Goal: Task Accomplishment & Management: Use online tool/utility

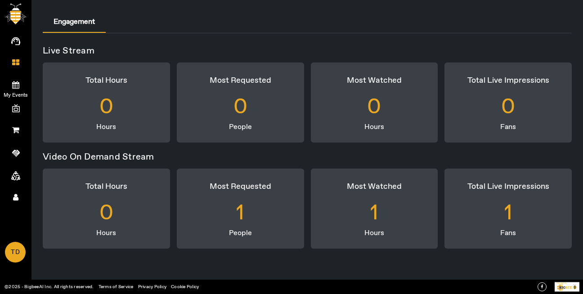
click at [22, 73] on link "My Events" at bounding box center [15, 84] width 31 height 22
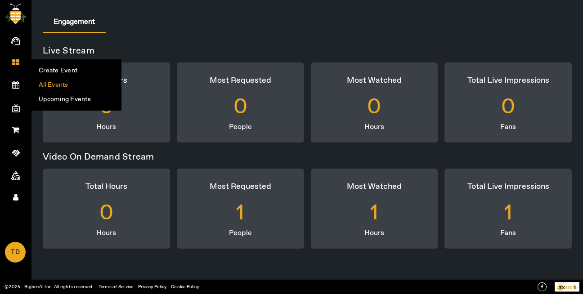
click at [45, 81] on li "All Events" at bounding box center [76, 85] width 89 height 14
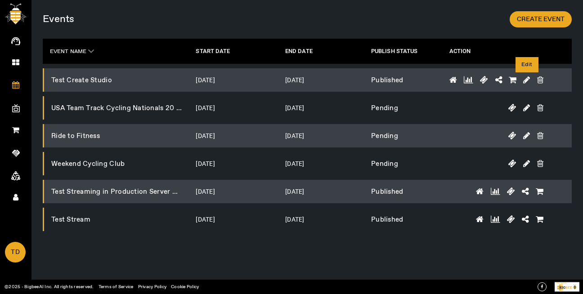
click at [527, 76] on icon at bounding box center [526, 80] width 7 height 8
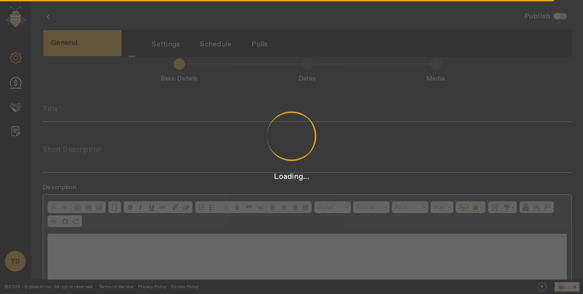
scroll to position [2, 0]
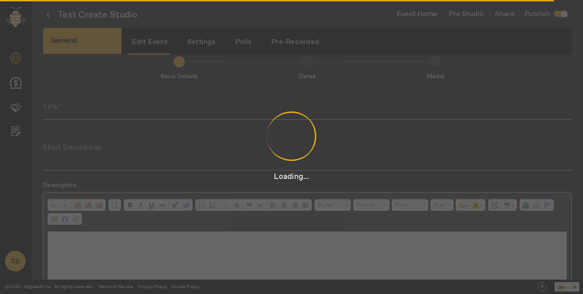
type input "Test Create Studio"
type textarea "Test Create Studio"
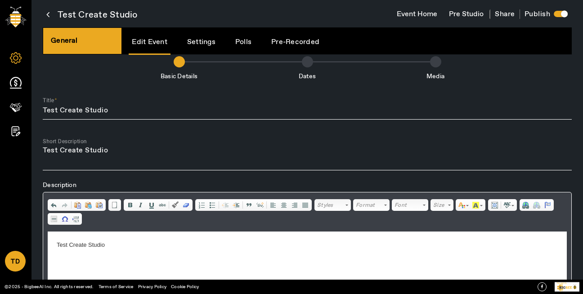
click at [467, 13] on button "Pre Studio" at bounding box center [466, 14] width 46 height 17
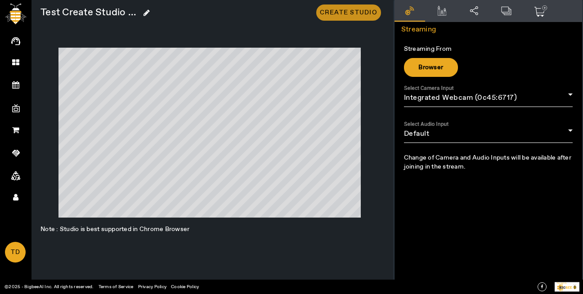
click at [364, 13] on span "Create Studio" at bounding box center [349, 12] width 58 height 9
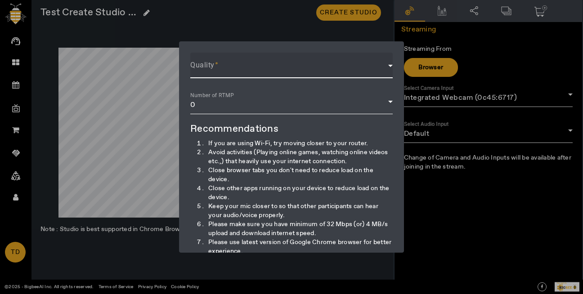
click at [290, 71] on span at bounding box center [289, 69] width 198 height 11
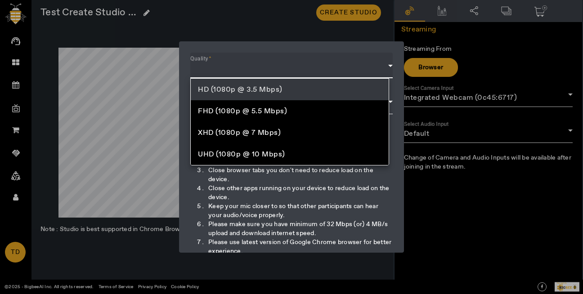
click at [295, 86] on mat-option "HD (1080p @ 3.5 Mbps)" at bounding box center [290, 90] width 198 height 22
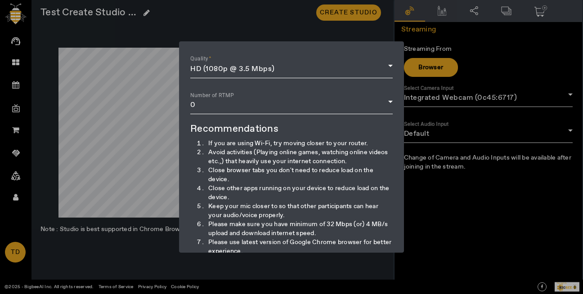
click at [295, 86] on div at bounding box center [291, 83] width 202 height 10
click at [301, 98] on div "Number of RTMP 0" at bounding box center [291, 102] width 202 height 26
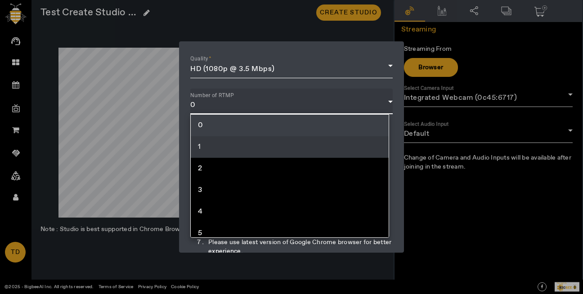
click at [300, 145] on mat-option "1" at bounding box center [290, 147] width 198 height 22
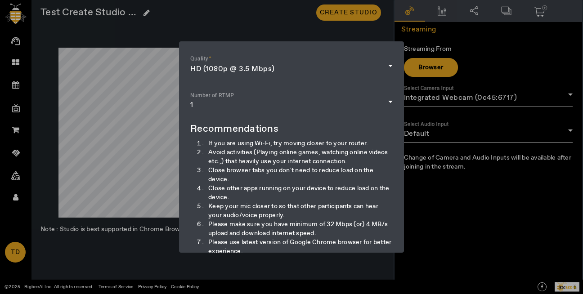
click at [219, 10] on div at bounding box center [291, 147] width 583 height 294
